Goal: Transaction & Acquisition: Purchase product/service

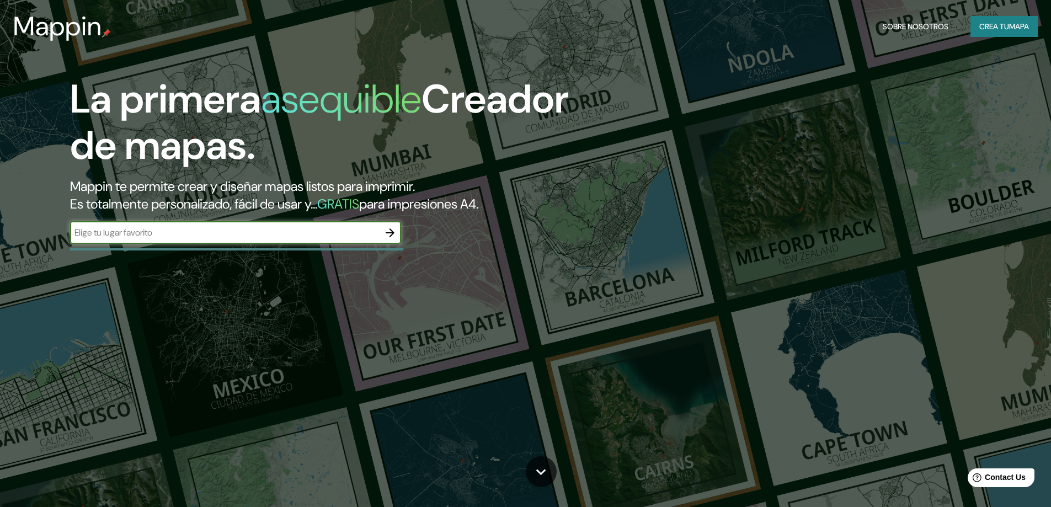
click at [246, 231] on input "text" at bounding box center [224, 232] width 309 height 13
type input "[GEOGRAPHIC_DATA]"
click at [243, 235] on input "[GEOGRAPHIC_DATA]" at bounding box center [224, 232] width 309 height 13
click at [395, 233] on icon "button" at bounding box center [389, 232] width 13 height 13
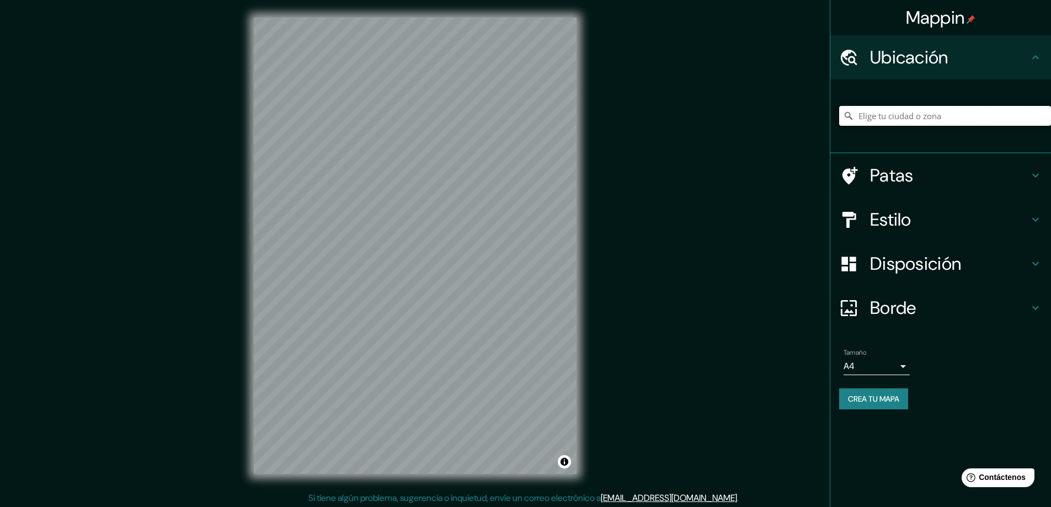
click at [913, 113] on input "Elige tu ciudad o zona" at bounding box center [945, 116] width 212 height 20
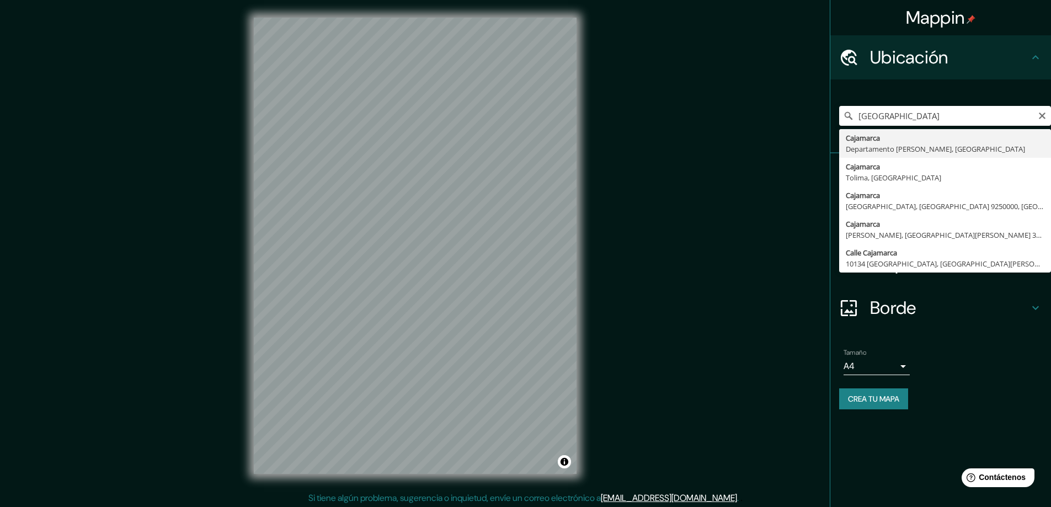
type input "Cajamarca, [GEOGRAPHIC_DATA][PERSON_NAME], [GEOGRAPHIC_DATA]"
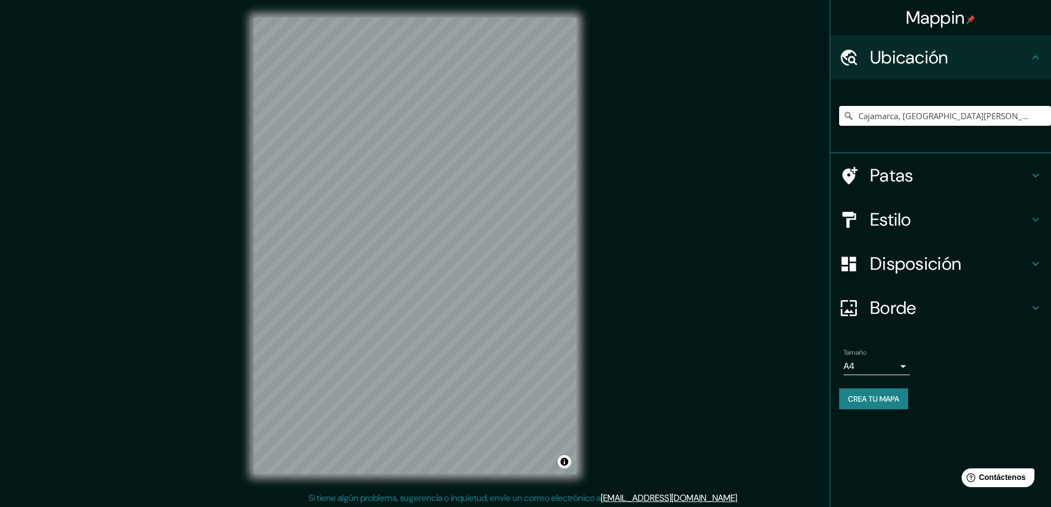
click at [891, 366] on body "Mappin Ubicación Cajamarca, [GEOGRAPHIC_DATA][PERSON_NAME], [GEOGRAPHIC_DATA] P…" at bounding box center [525, 253] width 1051 height 507
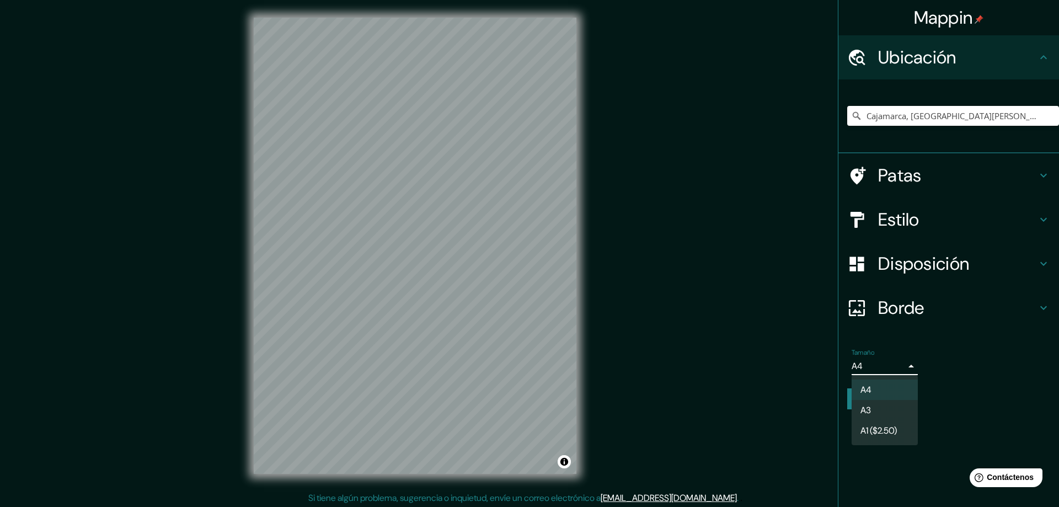
click at [961, 424] on div at bounding box center [529, 253] width 1059 height 507
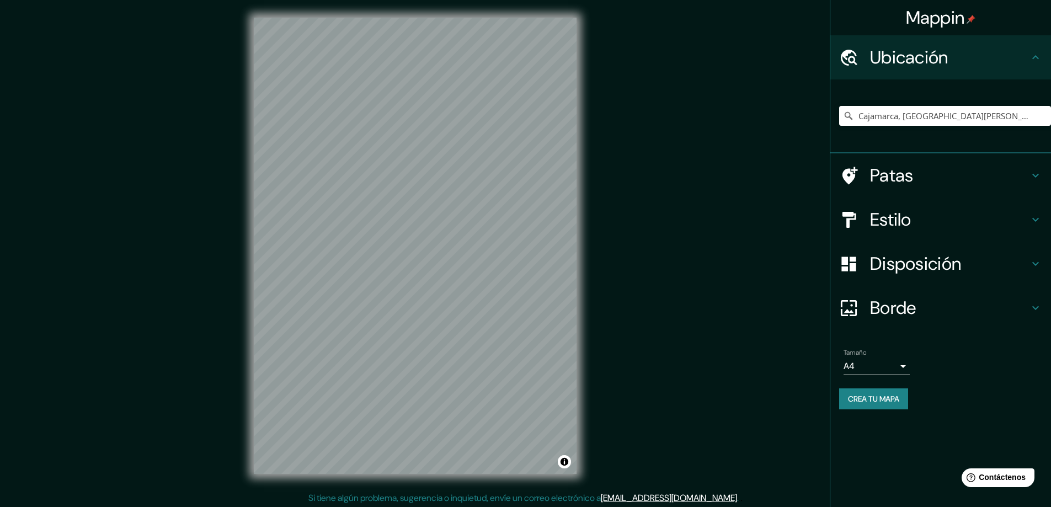
click at [937, 214] on h4 "Estilo" at bounding box center [949, 219] width 159 height 22
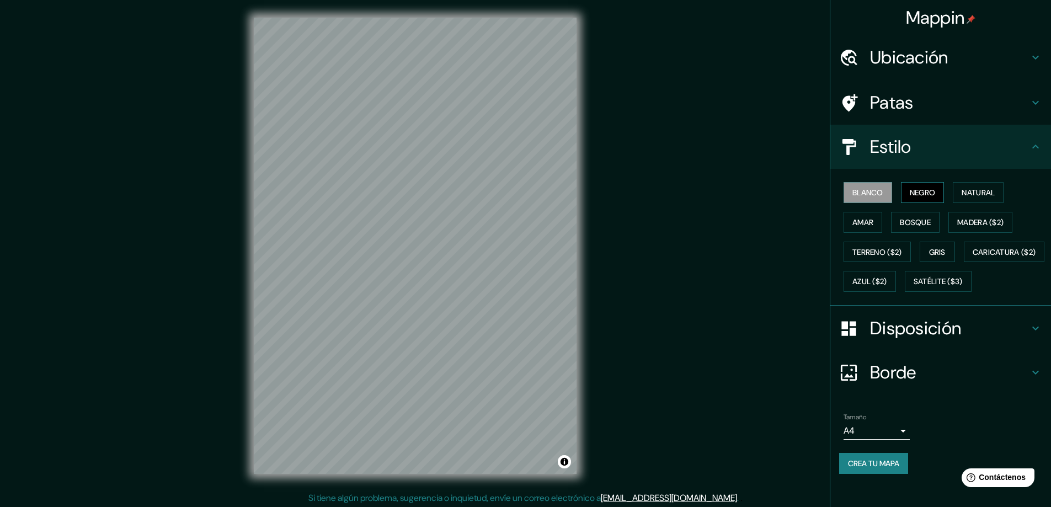
click at [918, 195] on font "Negro" at bounding box center [923, 193] width 26 height 10
click at [887, 194] on div "Blanco Negro Natural Amar Bosque Madera ($2) Terreno ($2) Gris Caricatura ($2) …" at bounding box center [945, 237] width 212 height 119
click at [974, 189] on font "Natural" at bounding box center [977, 193] width 33 height 10
click at [864, 216] on font "Amar" at bounding box center [862, 222] width 21 height 14
click at [891, 218] on button "Bosque" at bounding box center [915, 222] width 49 height 21
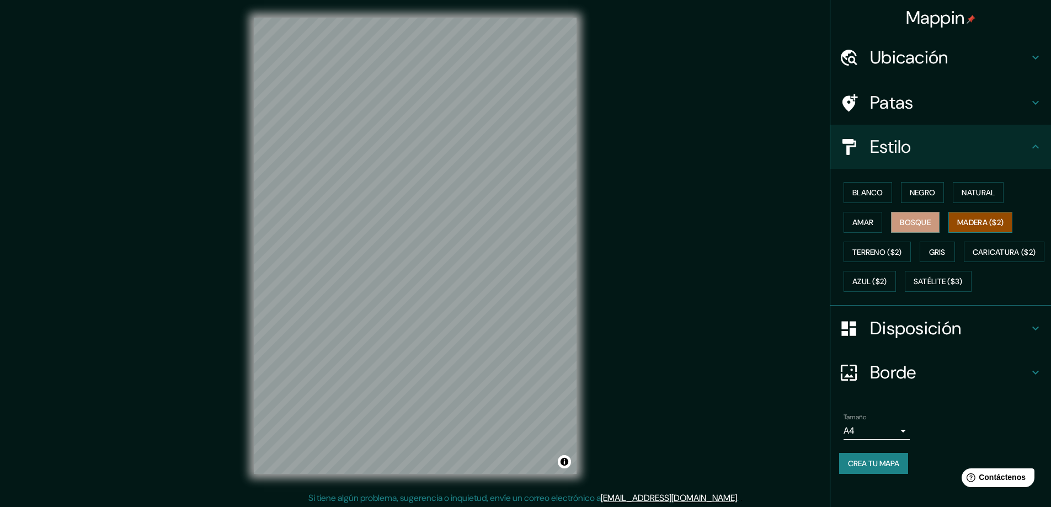
click at [961, 218] on font "Madera ($2)" at bounding box center [980, 222] width 46 height 10
click at [885, 245] on font "Terreno ($2)" at bounding box center [877, 252] width 50 height 14
click at [921, 245] on button "Gris" at bounding box center [936, 252] width 35 height 21
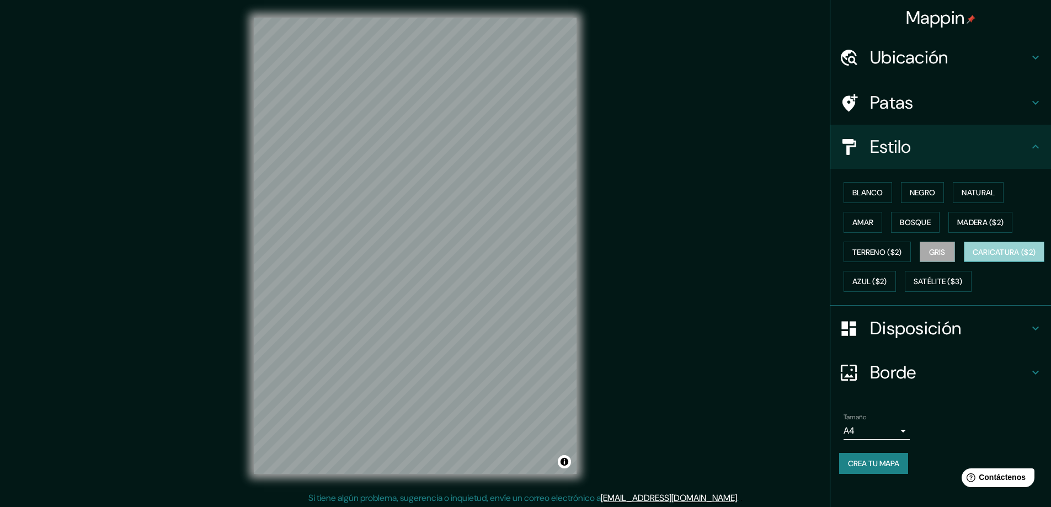
click at [972, 257] on font "Caricatura ($2)" at bounding box center [1003, 252] width 63 height 10
click at [887, 279] on font "Azul ($2)" at bounding box center [869, 282] width 35 height 10
click at [972, 259] on font "Caricatura ($2)" at bounding box center [1003, 252] width 63 height 14
click at [913, 287] on font "Satélite ($3)" at bounding box center [937, 282] width 49 height 10
click at [972, 259] on font "Caricatura ($2)" at bounding box center [1003, 252] width 63 height 14
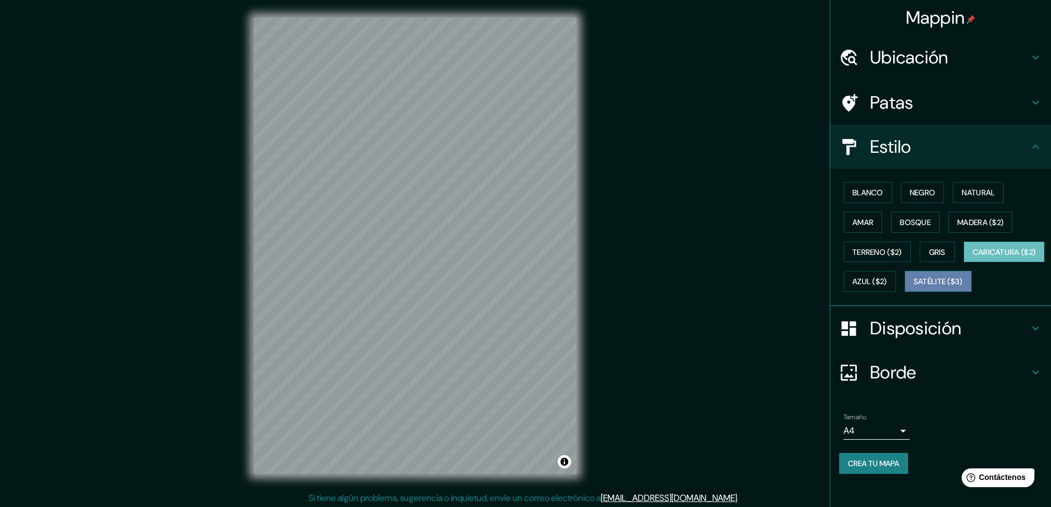
click at [913, 287] on font "Satélite ($3)" at bounding box center [937, 282] width 49 height 10
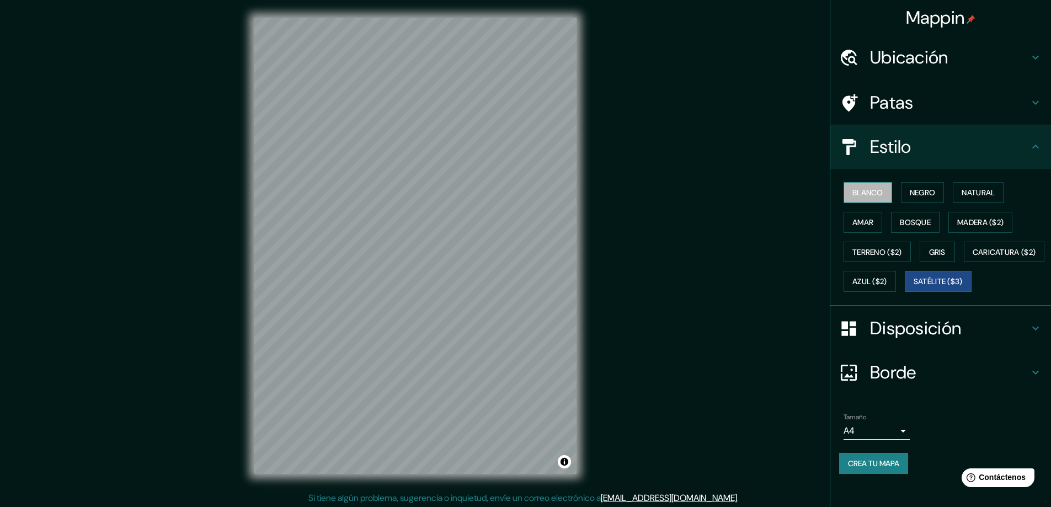
click at [852, 188] on font "Blanco" at bounding box center [867, 193] width 31 height 10
click at [916, 340] on font "Disposición" at bounding box center [915, 328] width 91 height 23
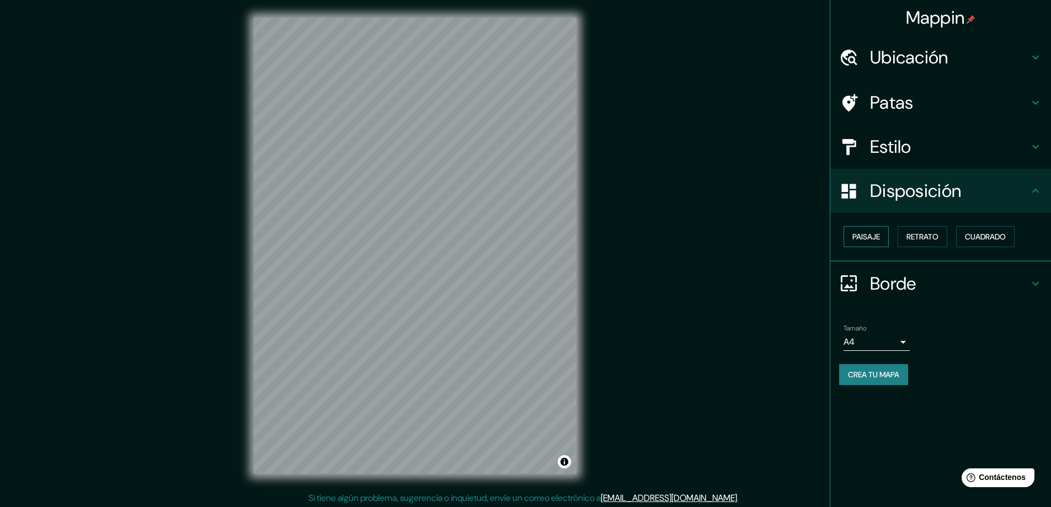
click at [873, 238] on font "Paisaje" at bounding box center [866, 237] width 28 height 10
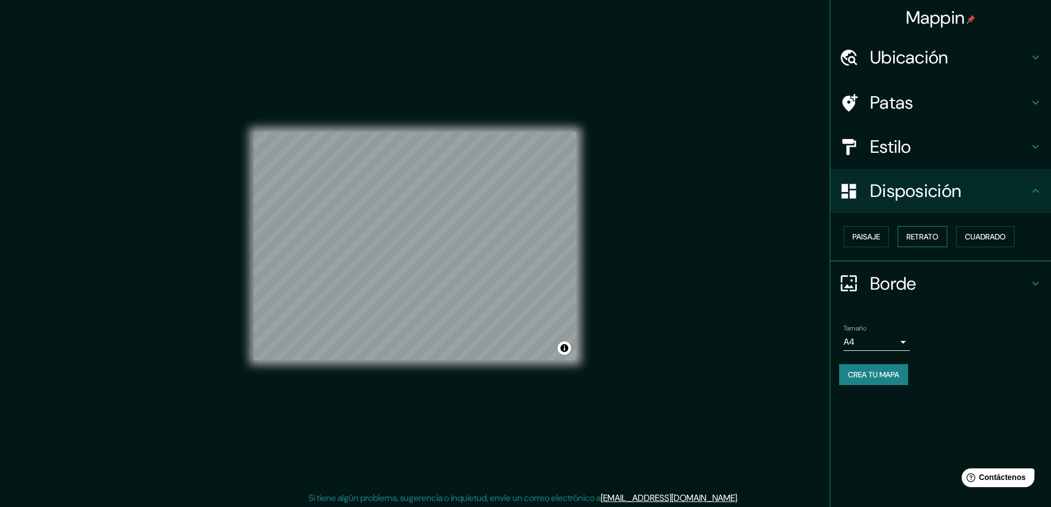
click at [926, 238] on font "Retrato" at bounding box center [922, 237] width 32 height 10
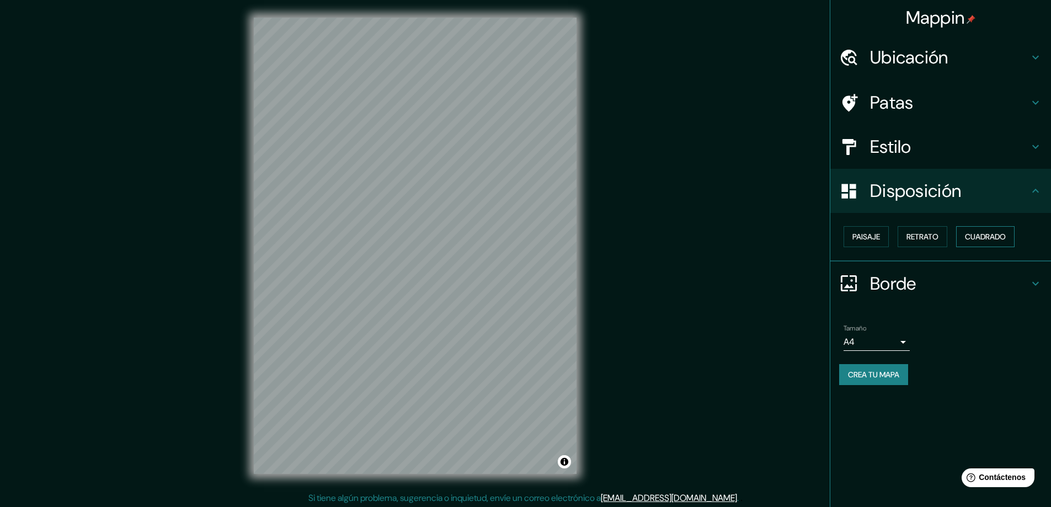
click at [981, 235] on font "Cuadrado" at bounding box center [985, 237] width 41 height 10
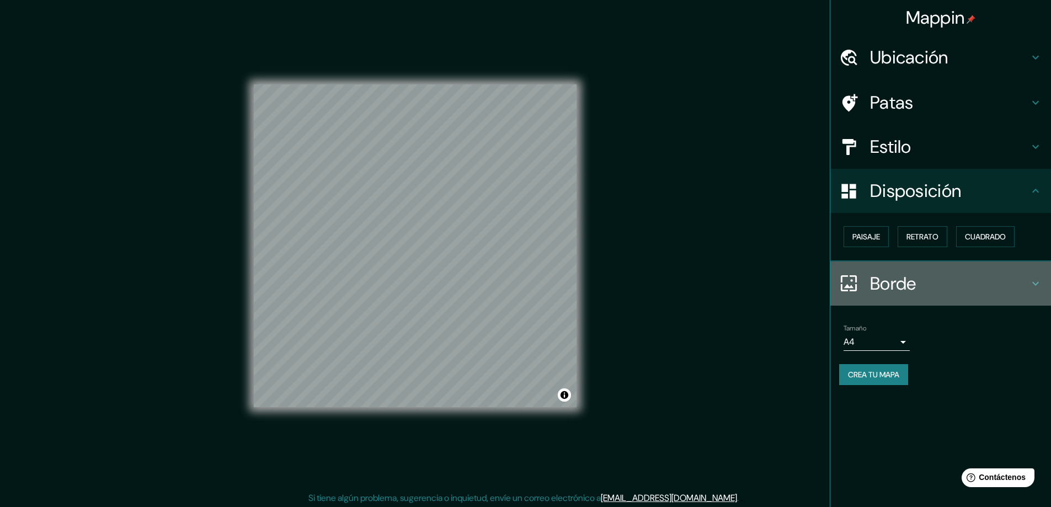
click at [900, 281] on font "Borde" at bounding box center [893, 283] width 46 height 23
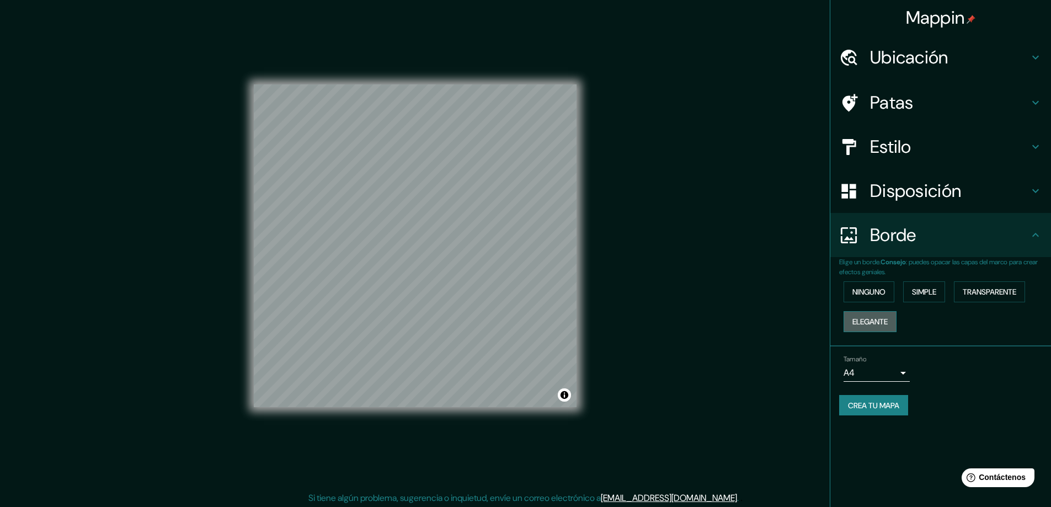
click at [870, 321] on font "Elegante" at bounding box center [869, 322] width 35 height 10
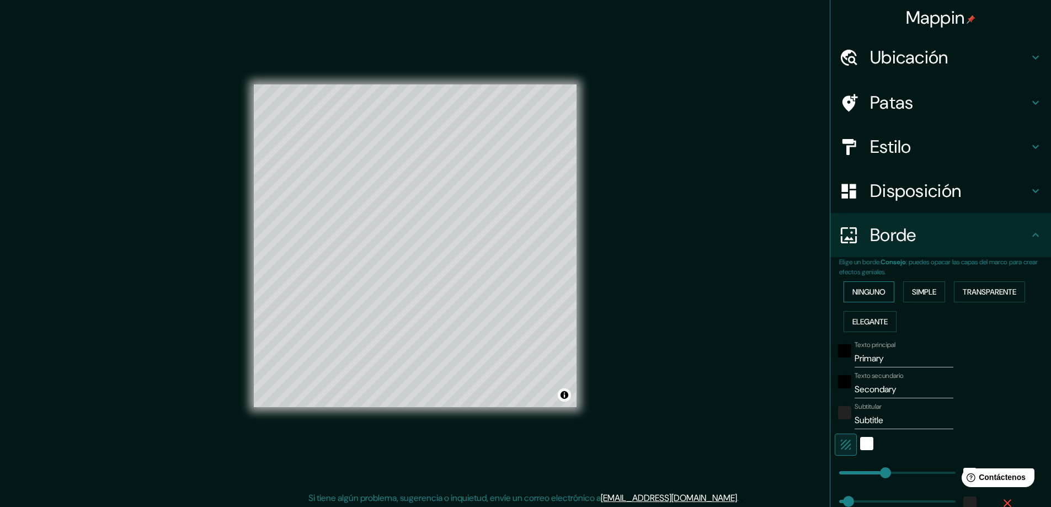
click at [870, 293] on font "Ninguno" at bounding box center [868, 292] width 33 height 10
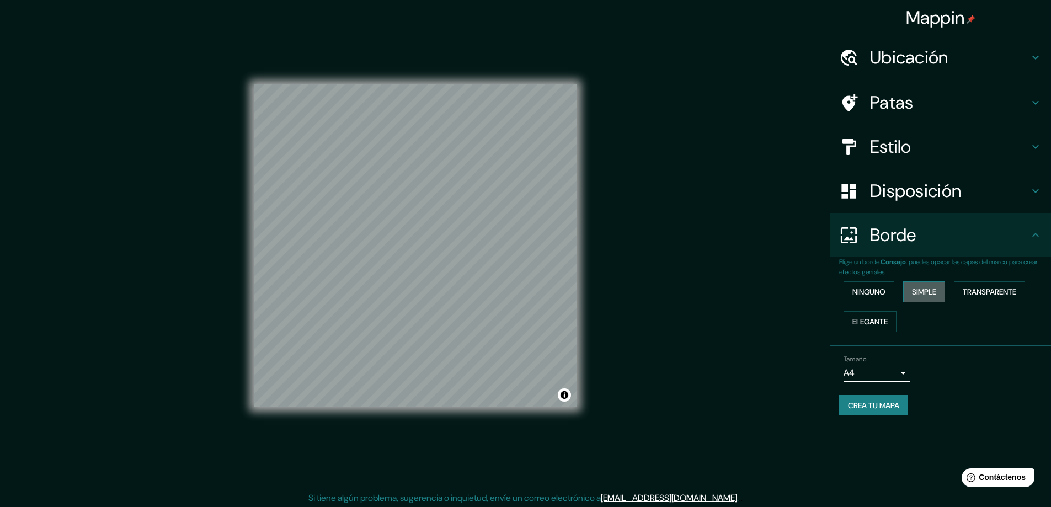
click at [907, 291] on button "Simple" at bounding box center [924, 291] width 42 height 21
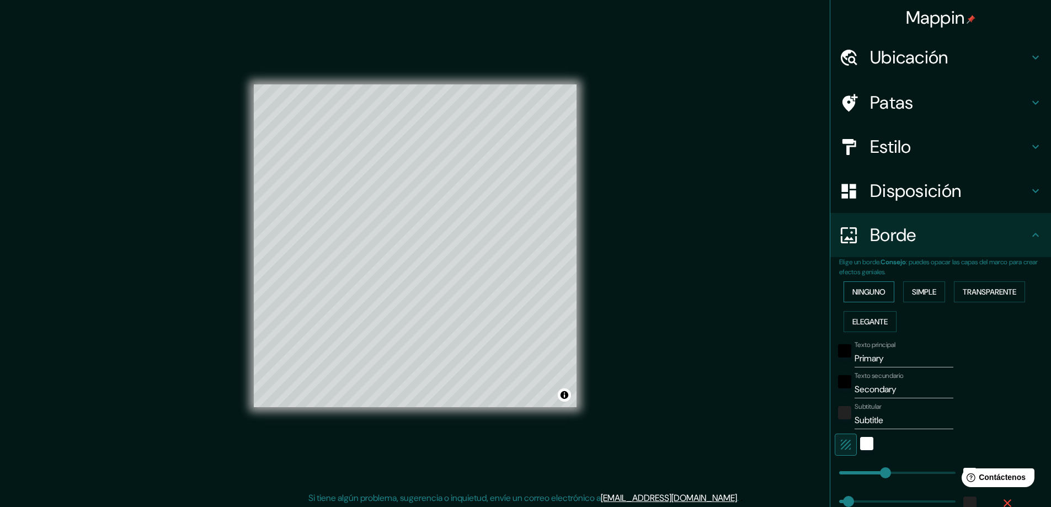
click at [873, 290] on font "Ninguno" at bounding box center [868, 292] width 33 height 10
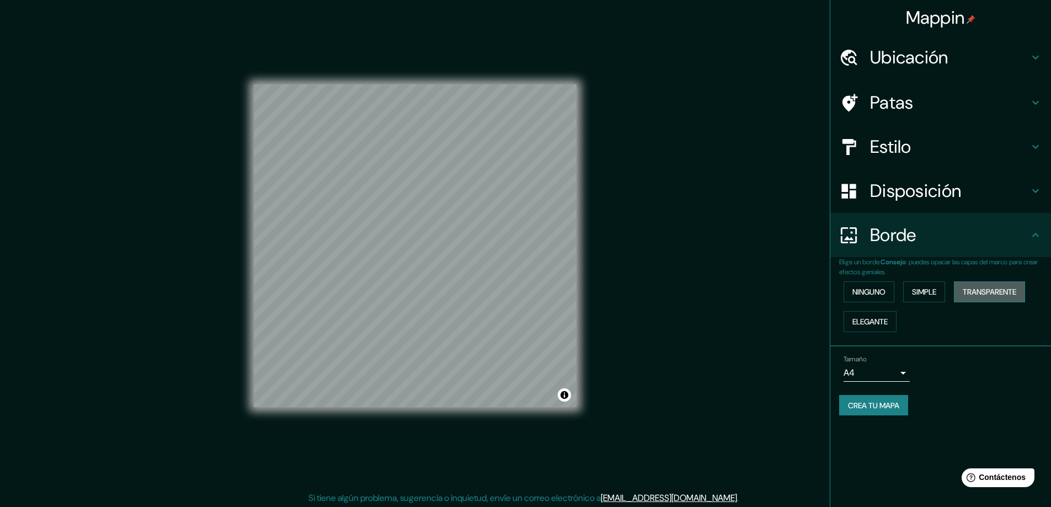
click at [976, 287] on font "Transparente" at bounding box center [989, 292] width 54 height 10
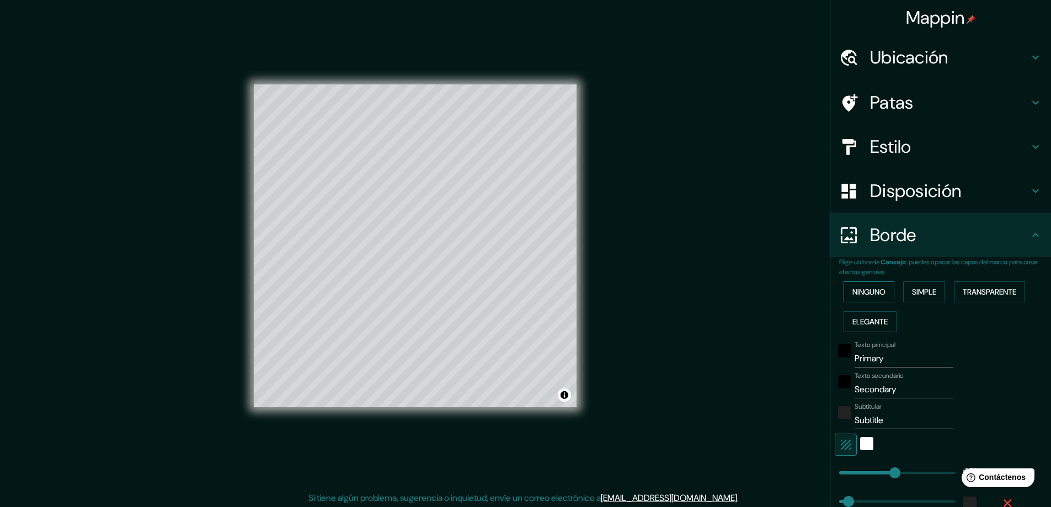
click at [880, 293] on button "Ninguno" at bounding box center [868, 291] width 51 height 21
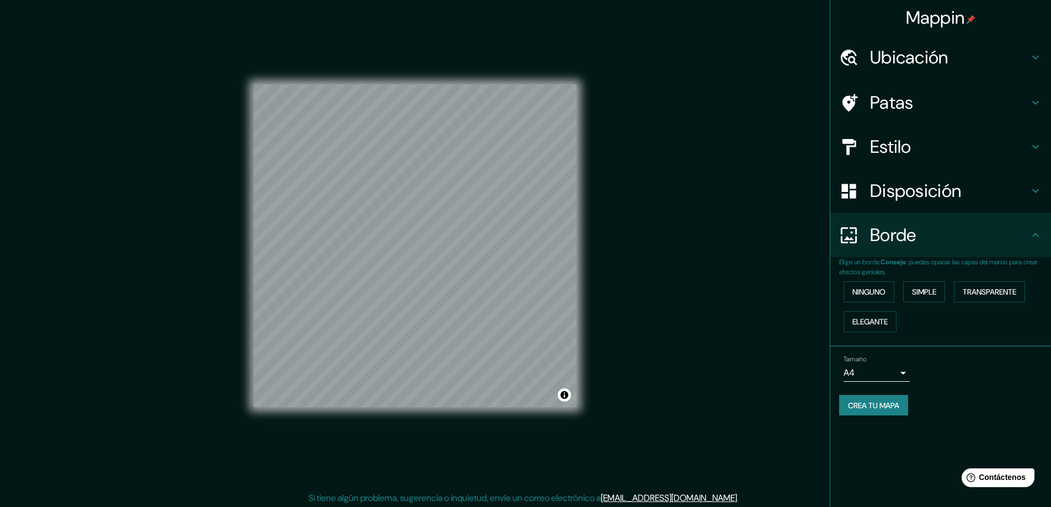
click at [875, 366] on body "Mappin Ubicación Cajamarca, [GEOGRAPHIC_DATA][PERSON_NAME], [GEOGRAPHIC_DATA] P…" at bounding box center [525, 253] width 1051 height 507
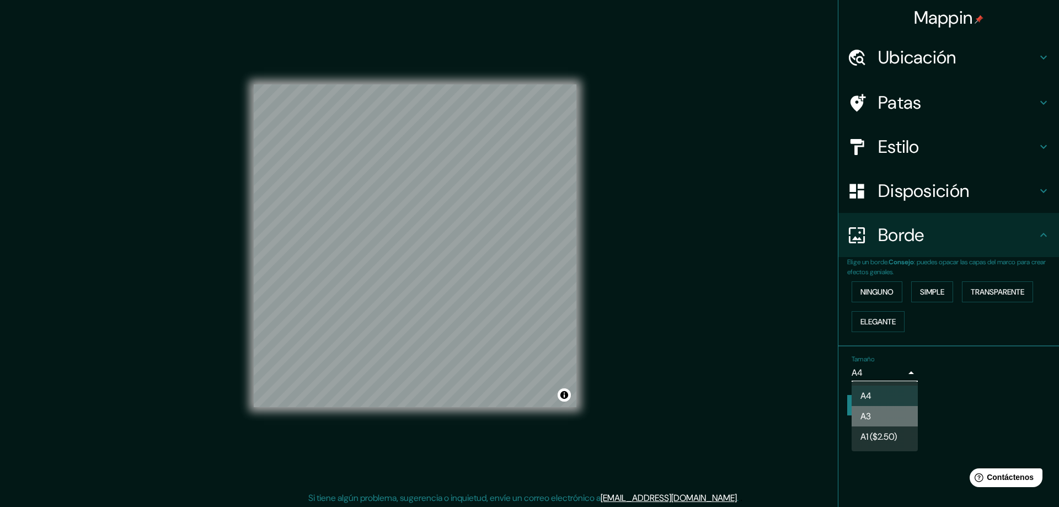
click at [880, 410] on li "A3" at bounding box center [885, 416] width 66 height 20
type input "a4"
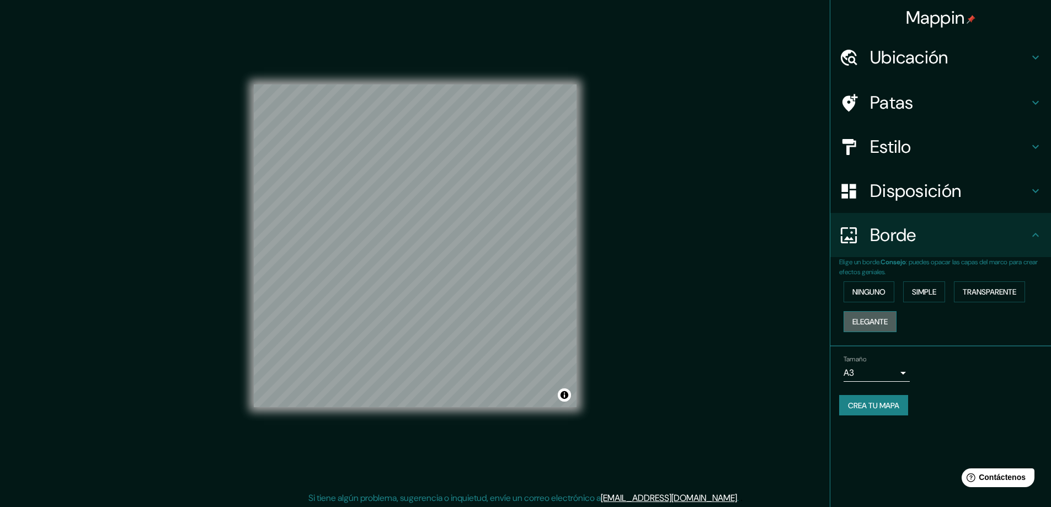
click at [887, 323] on font "Elegante" at bounding box center [869, 322] width 35 height 10
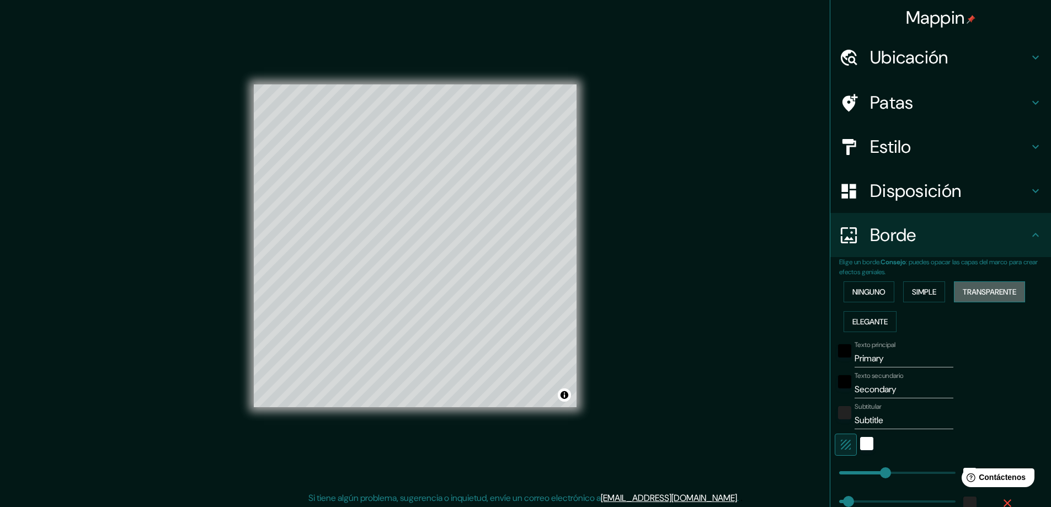
click at [981, 292] on font "Transparente" at bounding box center [989, 292] width 54 height 10
click at [871, 294] on font "Ninguno" at bounding box center [868, 292] width 33 height 10
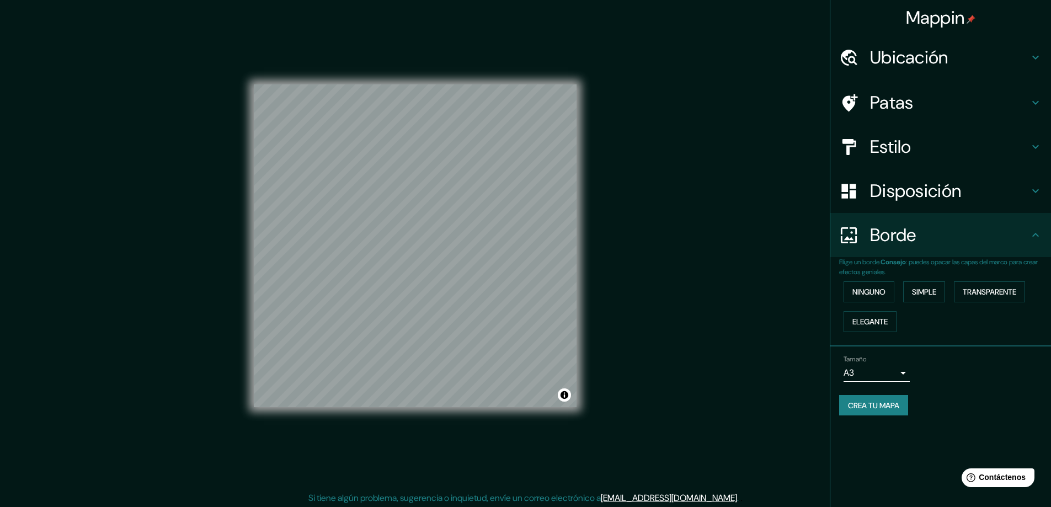
click at [904, 149] on font "Estilo" at bounding box center [890, 146] width 41 height 23
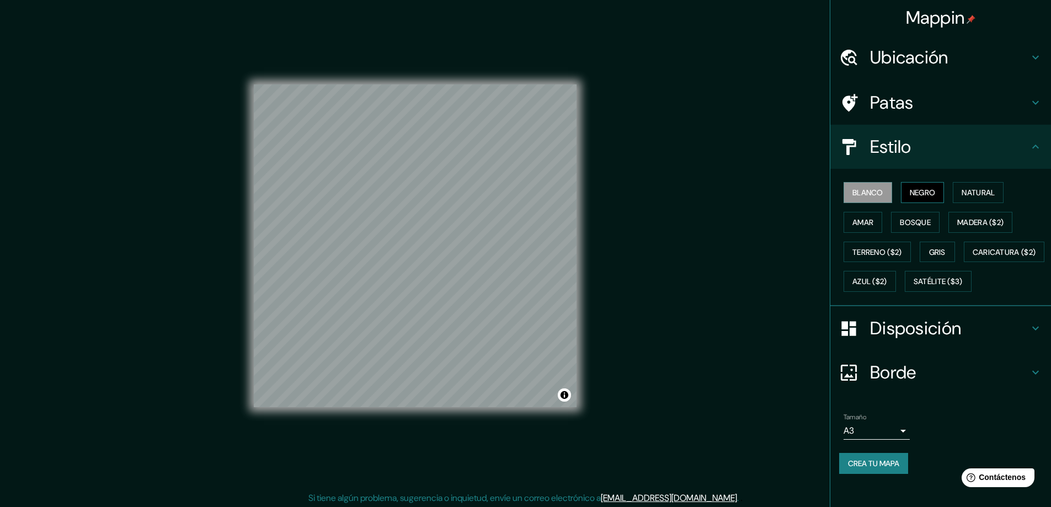
click at [919, 190] on font "Negro" at bounding box center [923, 193] width 26 height 10
click at [953, 189] on button "Natural" at bounding box center [978, 192] width 51 height 21
click at [863, 191] on font "Blanco" at bounding box center [867, 193] width 31 height 10
click at [887, 470] on font "Crea tu mapa" at bounding box center [873, 463] width 51 height 14
click at [919, 394] on div "Borde" at bounding box center [940, 372] width 221 height 44
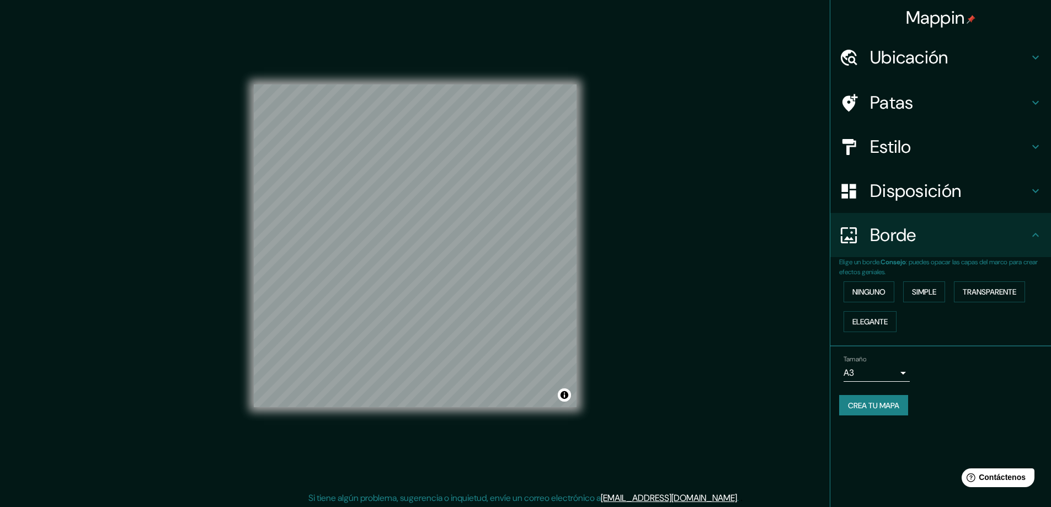
click at [905, 442] on div "Mappin Ubicación Cajamarca, [GEOGRAPHIC_DATA][PERSON_NAME], [GEOGRAPHIC_DATA] P…" at bounding box center [940, 253] width 221 height 507
click at [865, 400] on font "Crea tu mapa" at bounding box center [873, 405] width 51 height 10
click at [858, 402] on font "Crea tu mapa" at bounding box center [873, 405] width 51 height 10
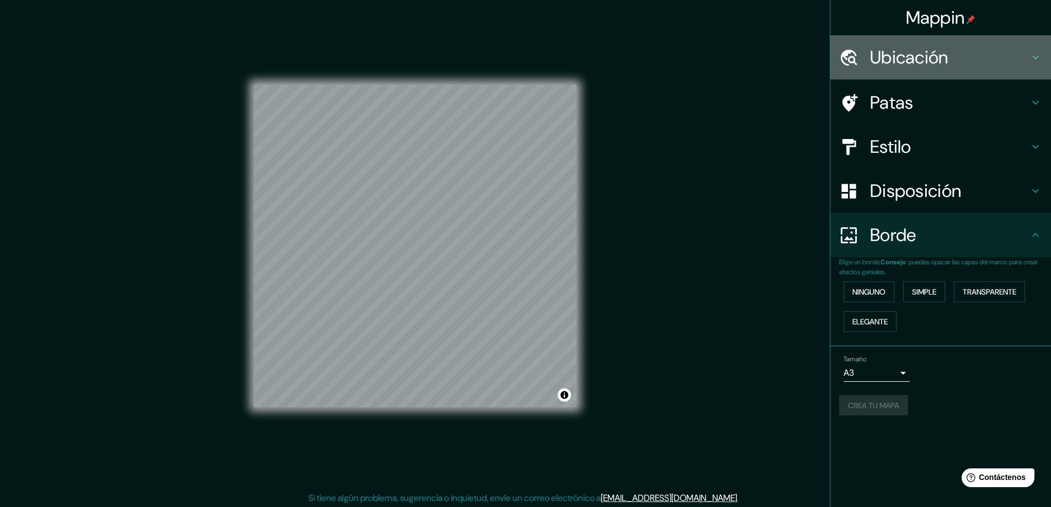
click at [921, 71] on div "Ubicación" at bounding box center [940, 57] width 221 height 44
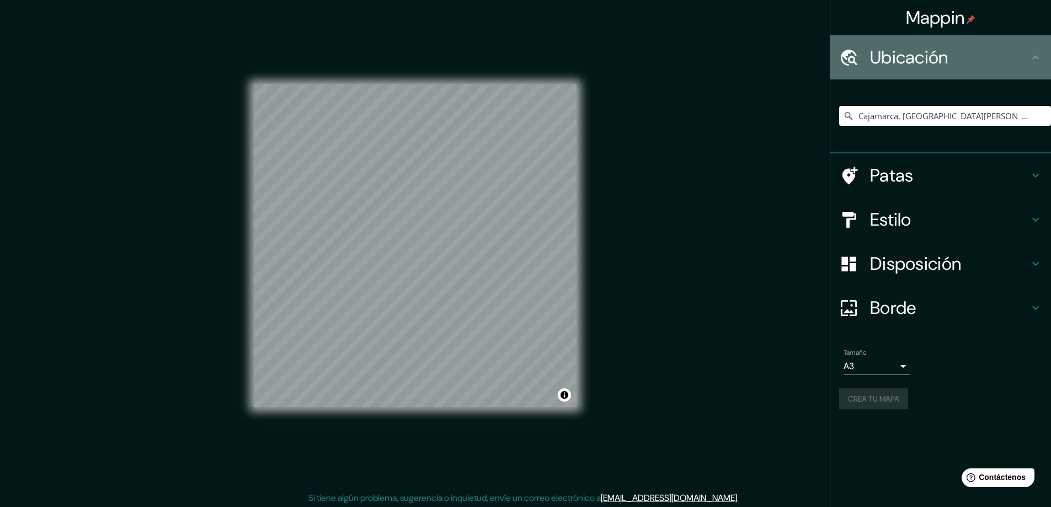
click at [922, 69] on div "Ubicación" at bounding box center [940, 57] width 221 height 44
